Goal: Task Accomplishment & Management: Use online tool/utility

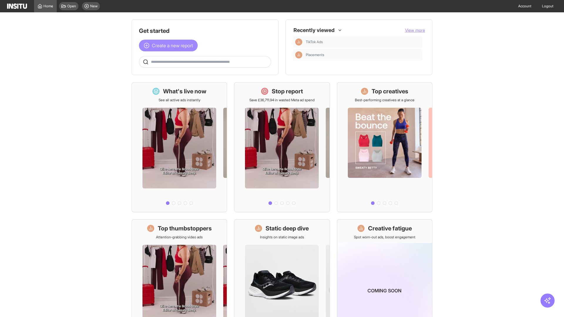
click at [170, 46] on span "Create a new report" at bounding box center [172, 45] width 41 height 7
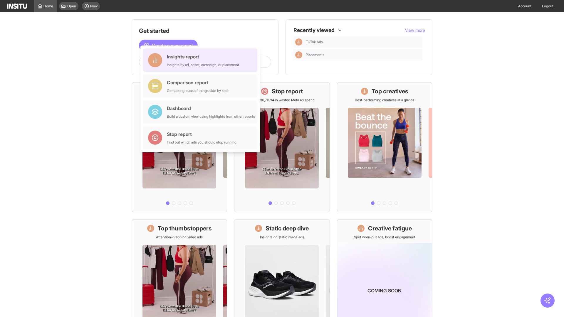
click at [202, 60] on div "Insights report Insights by ad, adset, campaign, or placement" at bounding box center [203, 60] width 72 height 14
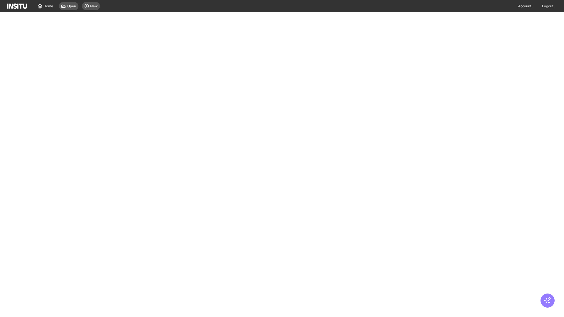
select select "**"
